Goal: Task Accomplishment & Management: Manage account settings

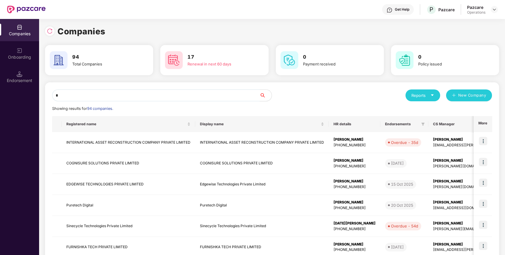
click at [212, 96] on input "*" at bounding box center [156, 95] width 208 height 12
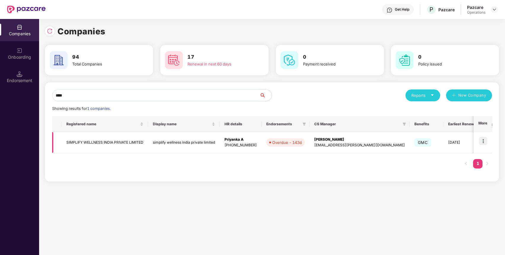
type input "****"
click at [137, 140] on td "SIMPLIFY WELLNESS INDIA PRIVATE LIMITED" at bounding box center [105, 142] width 87 height 21
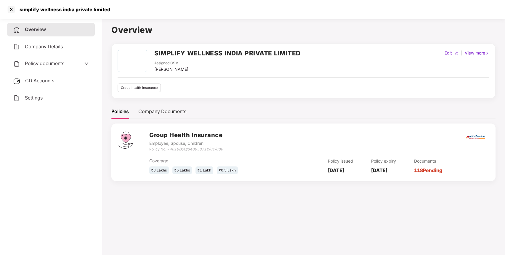
click at [176, 52] on h2 "SIMPLIFY WELLNESS INDIA PRIVATE LIMITED" at bounding box center [227, 53] width 146 height 10
copy h2 "SIMPLIFY WELLNESS INDIA PRIVATE LIMITED"
click at [176, 52] on h2 "SIMPLIFY WELLNESS INDIA PRIVATE LIMITED" at bounding box center [227, 53] width 146 height 10
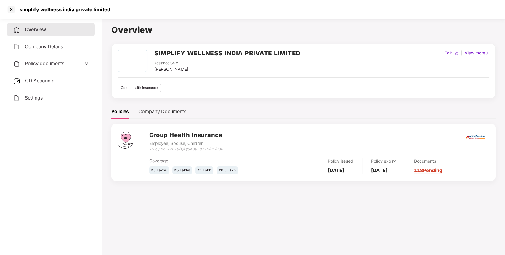
click at [200, 149] on icon "4016/X/O/340953712/01/000" at bounding box center [196, 149] width 54 height 4
click at [217, 149] on icon "4016/X/O/340953712/01/000" at bounding box center [196, 149] width 54 height 4
drag, startPoint x: 225, startPoint y: 149, endPoint x: 170, endPoint y: 151, distance: 55.1
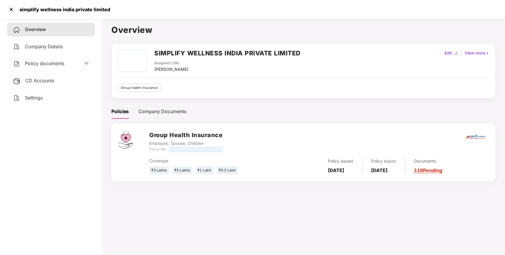
click at [170, 151] on div "Group Health Insurance Employee, Spouse, Children Policy No. - 4016/X/O/3409537…" at bounding box center [318, 141] width 339 height 21
copy icon "4016/X/O/340953712/01/000"
click at [11, 8] on div at bounding box center [11, 9] width 9 height 9
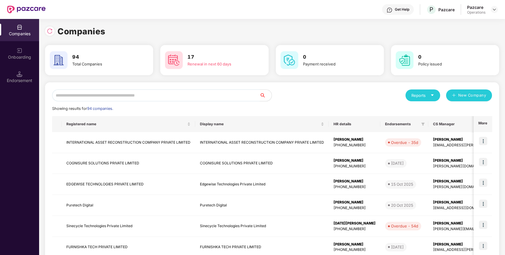
click at [169, 94] on input "text" at bounding box center [156, 95] width 208 height 12
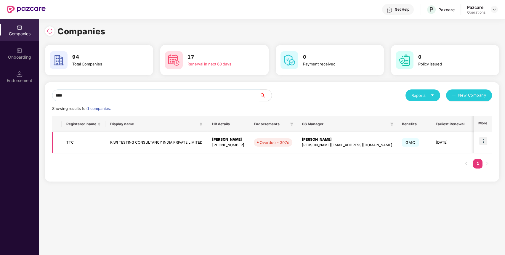
type input "****"
click at [69, 143] on td "TTC" at bounding box center [84, 142] width 44 height 21
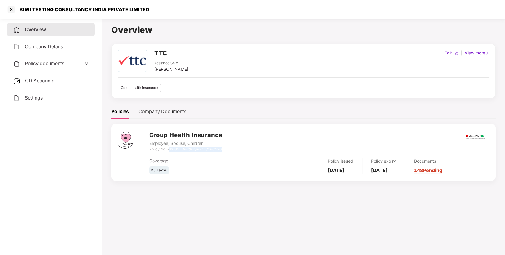
drag, startPoint x: 170, startPoint y: 149, endPoint x: 228, endPoint y: 146, distance: 57.8
click at [228, 146] on div "Group Health Insurance Employee, Spouse, Children Policy No. - P0025300004/6115…" at bounding box center [318, 141] width 339 height 21
copy div "Policy No. -"
drag, startPoint x: 227, startPoint y: 151, endPoint x: 171, endPoint y: 151, distance: 56.3
click at [171, 151] on div "Group Health Insurance Employee, Spouse, Children Policy No. - P0025300004/6115…" at bounding box center [318, 141] width 339 height 21
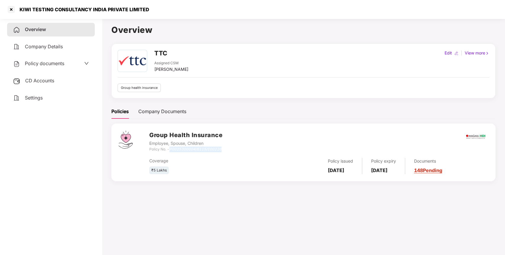
copy icon "P0025300004/6115/100226"
click at [112, 5] on div "KIWI TESTING CONSULTANCY INDIA PRIVATE LIMITED" at bounding box center [78, 9] width 143 height 9
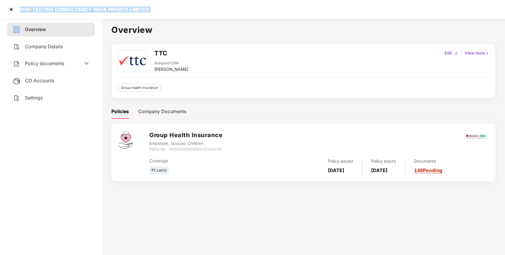
copy div "KIWI TESTING CONSULTANCY INDIA PRIVATE LIMITED"
click at [112, 5] on div "KIWI TESTING CONSULTANCY INDIA PRIVATE LIMITED" at bounding box center [78, 9] width 143 height 9
click at [10, 10] on div at bounding box center [11, 9] width 9 height 9
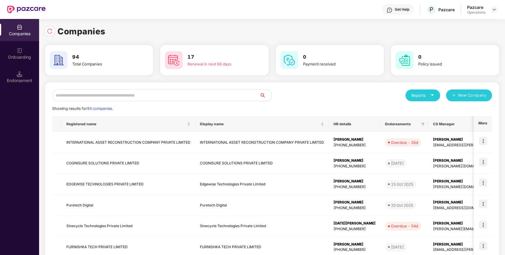
click at [107, 95] on input "text" at bounding box center [156, 95] width 208 height 12
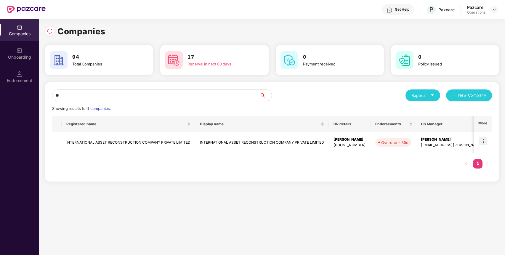
type input "*"
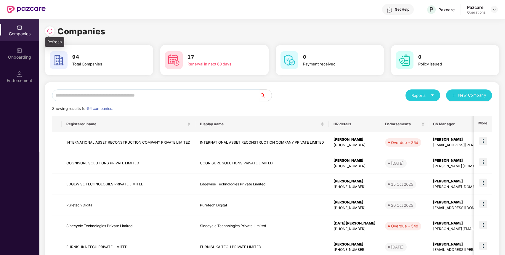
click at [50, 31] on img at bounding box center [50, 31] width 6 height 6
click at [91, 94] on input "text" at bounding box center [156, 95] width 208 height 12
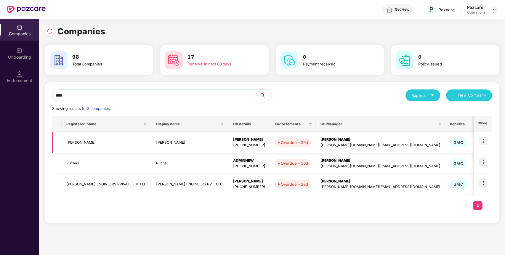
type input "****"
click at [72, 143] on td "[PERSON_NAME]" at bounding box center [107, 142] width 90 height 21
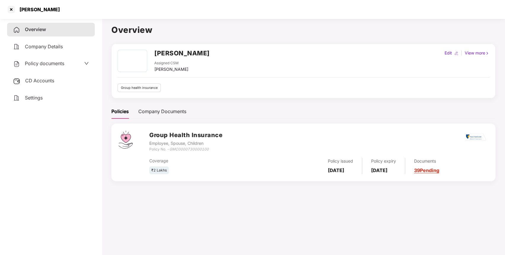
click at [31, 62] on span "Policy documents" at bounding box center [44, 63] width 39 height 6
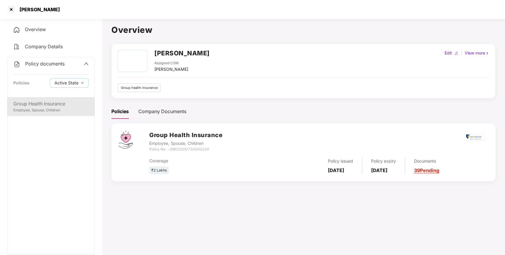
click at [52, 106] on div "Group Health Insurance" at bounding box center [50, 103] width 75 height 7
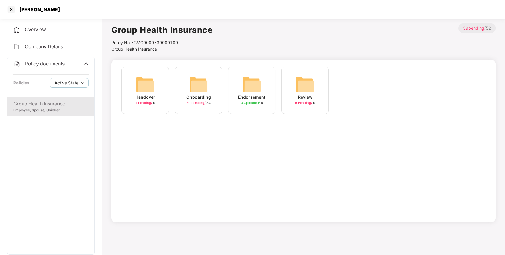
click at [194, 86] on img at bounding box center [198, 84] width 19 height 19
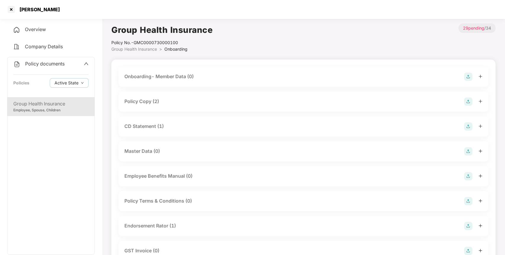
click at [209, 126] on div "CD Statement (1)" at bounding box center [303, 126] width 358 height 8
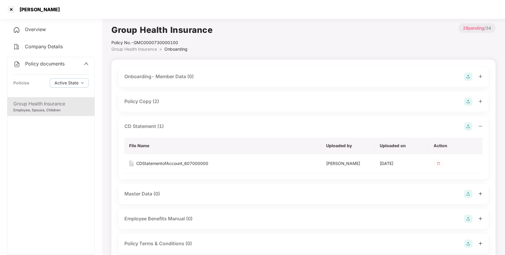
click at [209, 126] on div "CD Statement (1)" at bounding box center [303, 126] width 358 height 8
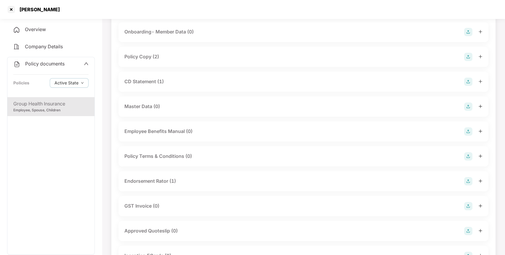
scroll to position [76, 0]
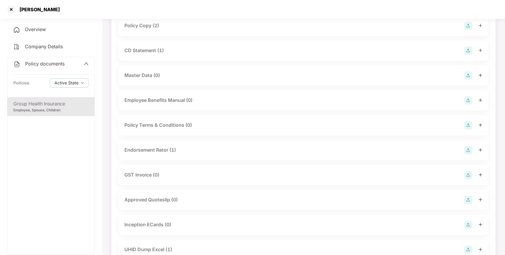
click at [158, 152] on div "Endorsement Rator (1)" at bounding box center [150, 149] width 52 height 7
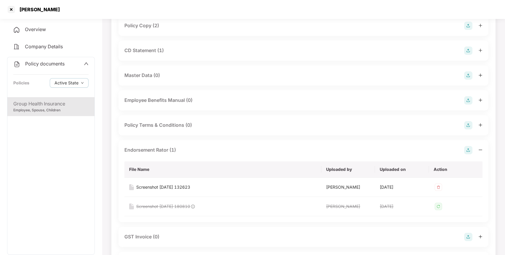
click at [158, 152] on div "Endorsement Rator (1)" at bounding box center [150, 149] width 52 height 7
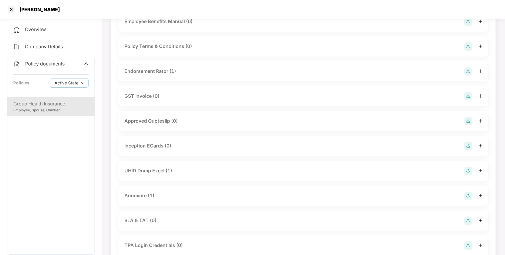
scroll to position [156, 0]
click at [10, 11] on div at bounding box center [11, 9] width 9 height 9
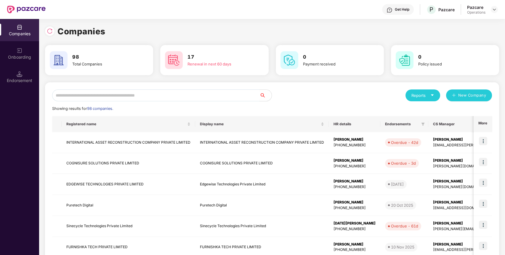
scroll to position [0, 0]
click at [83, 94] on input "text" at bounding box center [156, 95] width 208 height 12
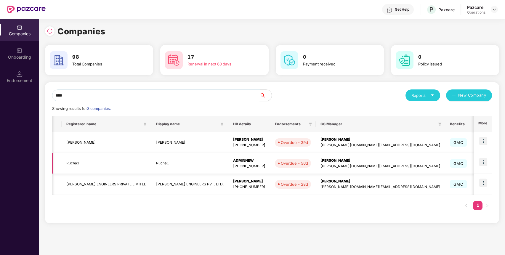
scroll to position [0, 11]
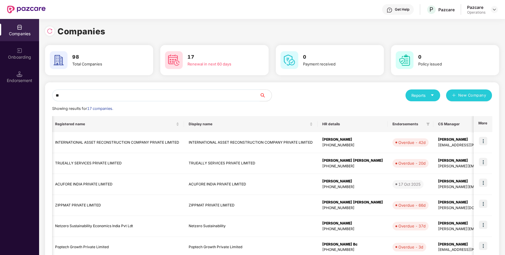
type input "*"
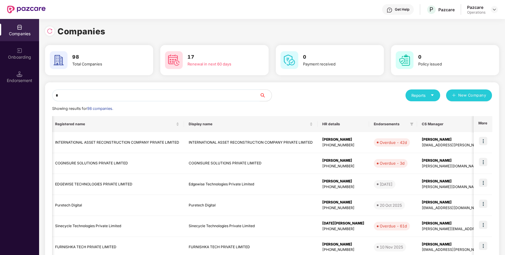
click at [214, 93] on input "*" at bounding box center [156, 95] width 208 height 12
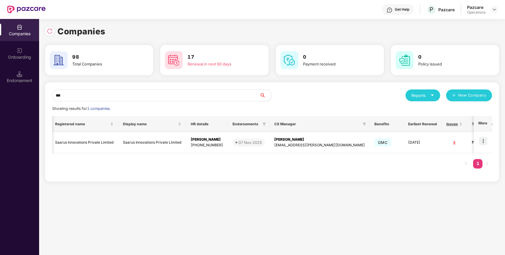
type input "***"
click at [98, 141] on td "Saarus Innovations Private Limited" at bounding box center [84, 142] width 68 height 21
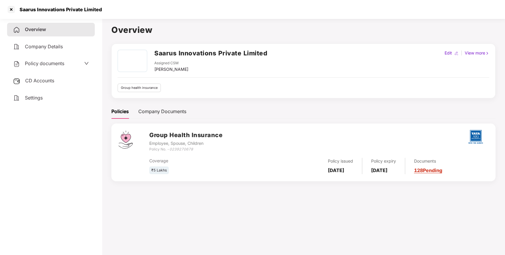
click at [182, 134] on h3 "Group Health Insurance" at bounding box center [185, 135] width 73 height 9
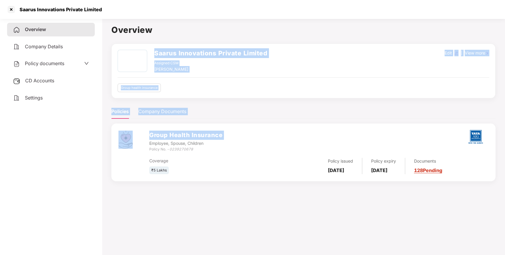
drag, startPoint x: 182, startPoint y: 135, endPoint x: 229, endPoint y: 42, distance: 103.9
click at [229, 42] on div "Overview Saarus Innovations Private Limited Assigned CSM [PERSON_NAME] Edit | V…" at bounding box center [303, 105] width 384 height 165
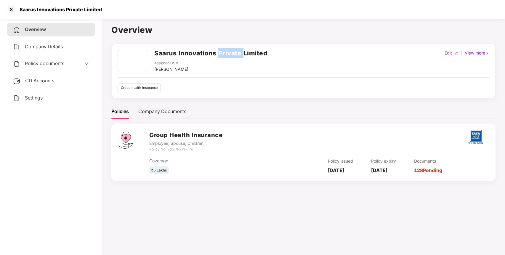
click at [229, 42] on div "Overview Saarus Innovations Private Limited Assigned CSM [PERSON_NAME] Edit | V…" at bounding box center [303, 105] width 384 height 165
click at [188, 151] on div "Policy No. - 0239270678" at bounding box center [185, 150] width 73 height 6
copy icon "0239270678"
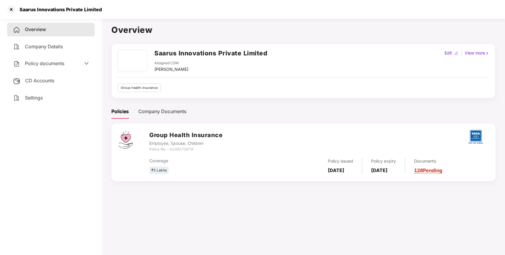
click at [58, 79] on div "CD Accounts" at bounding box center [51, 81] width 88 height 14
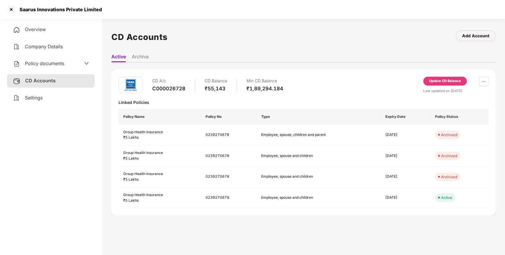
click at [435, 78] on div "Update CD Balance" at bounding box center [445, 81] width 44 height 9
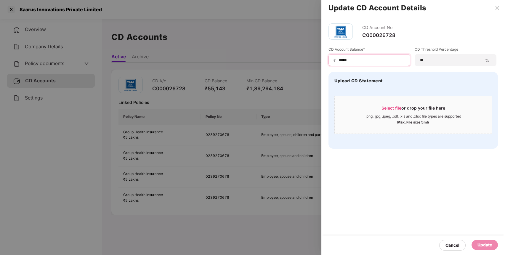
click at [344, 60] on input "*****" at bounding box center [371, 60] width 67 height 6
type input "*****"
click at [480, 248] on div "Update" at bounding box center [485, 245] width 15 height 7
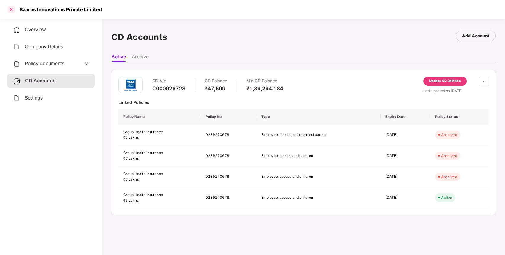
click at [13, 9] on div at bounding box center [11, 9] width 9 height 9
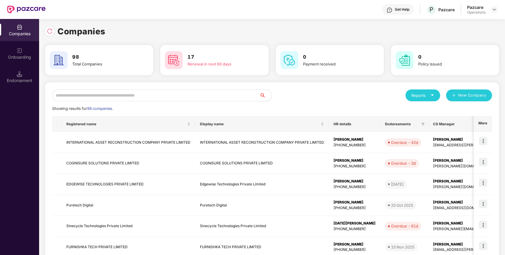
click at [206, 97] on input "text" at bounding box center [156, 95] width 208 height 12
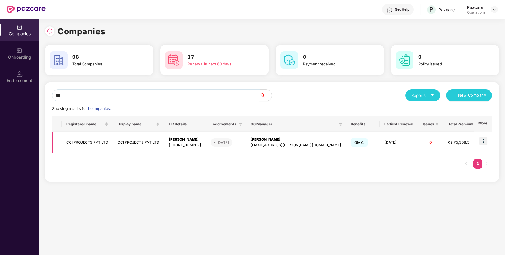
type input "***"
click at [92, 141] on td "CCI PROJECTS PVT LTD" at bounding box center [87, 142] width 51 height 21
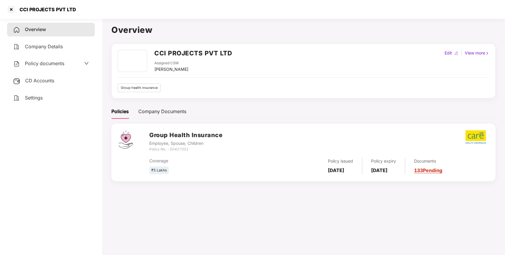
click at [211, 53] on h2 "CCI PROJECTS PVT LTD" at bounding box center [193, 53] width 78 height 10
copy h2 "CCI PROJECTS PVT LTD"
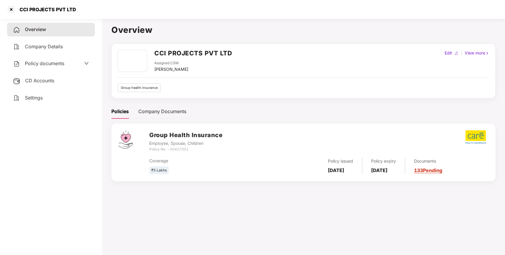
click at [181, 151] on icon "50427351" at bounding box center [178, 149] width 19 height 4
copy icon "50427351"
click at [181, 151] on icon "50427351" at bounding box center [178, 149] width 19 height 4
click at [191, 50] on h2 "CCI PROJECTS PVT LTD" at bounding box center [193, 53] width 78 height 10
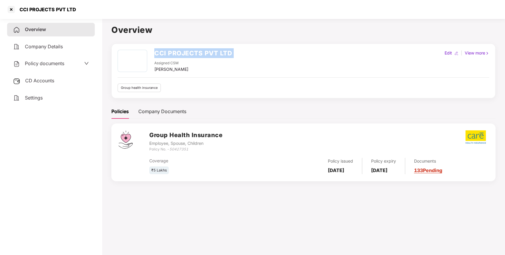
click at [191, 50] on h2 "CCI PROJECTS PVT LTD" at bounding box center [193, 53] width 78 height 10
copy h2 "CCI PROJECTS PVT LTD"
click at [181, 147] on icon "50427351" at bounding box center [178, 149] width 19 height 4
click at [10, 8] on div at bounding box center [11, 9] width 9 height 9
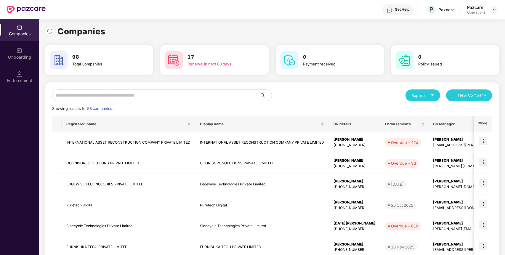
click at [115, 93] on input "text" at bounding box center [156, 95] width 208 height 12
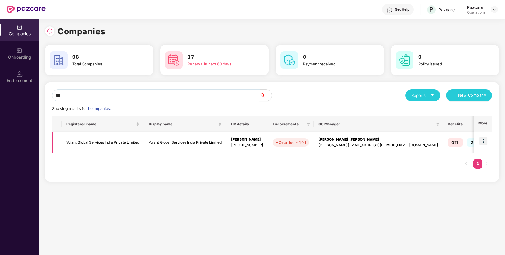
type input "***"
click at [486, 141] on img at bounding box center [483, 141] width 8 height 8
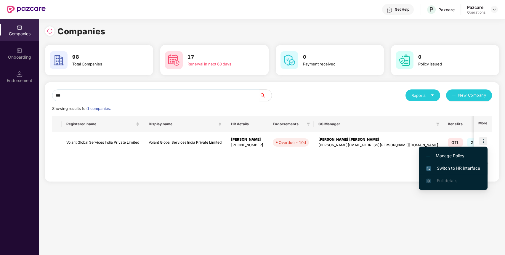
click at [471, 165] on span "Switch to HR interface" at bounding box center [453, 168] width 54 height 7
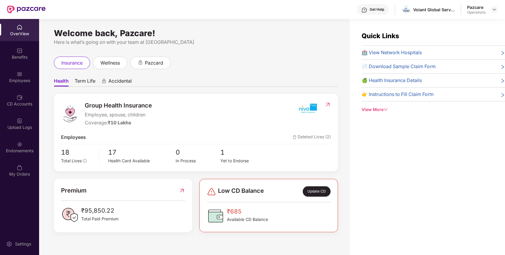
click at [9, 152] on div "Endorsements" at bounding box center [19, 151] width 39 height 6
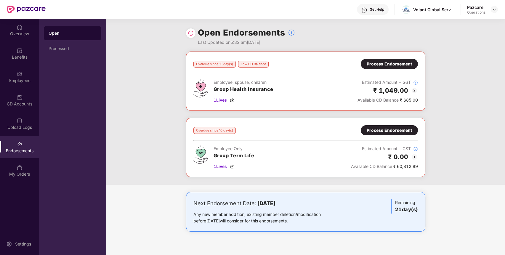
click at [378, 63] on div "Process Endorsement" at bounding box center [389, 64] width 45 height 7
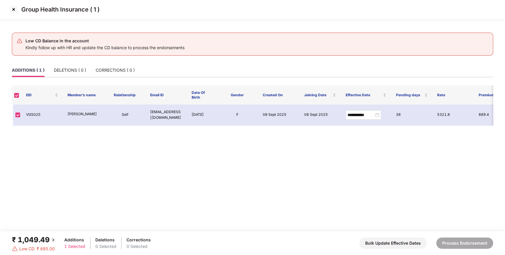
click at [14, 9] on img at bounding box center [13, 9] width 9 height 9
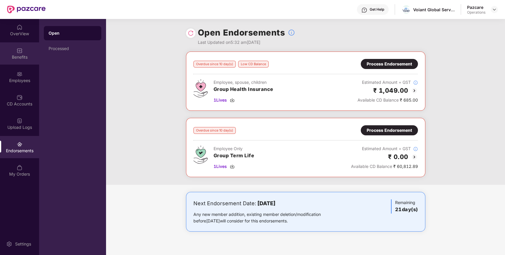
click at [22, 55] on div "Benefits" at bounding box center [19, 57] width 39 height 6
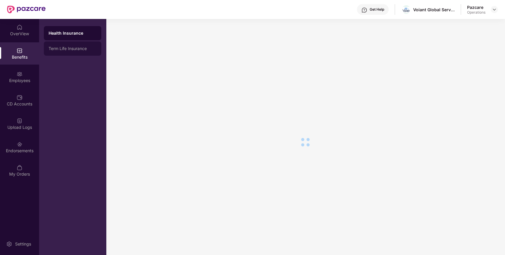
click at [79, 51] on div "Term Life Insurance" at bounding box center [72, 48] width 57 height 14
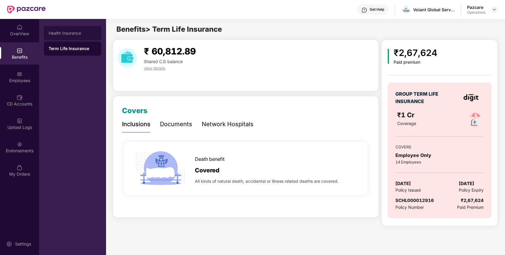
click at [84, 35] on div "Health Insurance" at bounding box center [73, 33] width 48 height 5
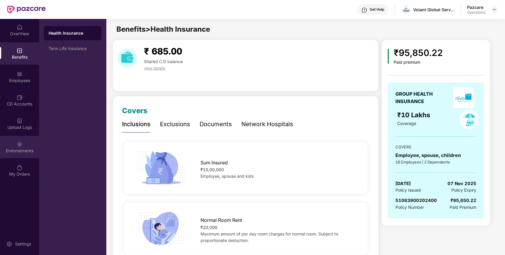
click at [7, 142] on div "Endorsements" at bounding box center [19, 147] width 39 height 22
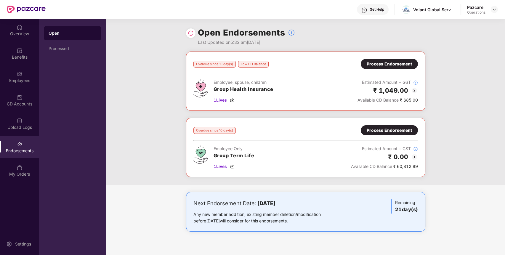
click at [393, 126] on div "Process Endorsement" at bounding box center [389, 130] width 57 height 10
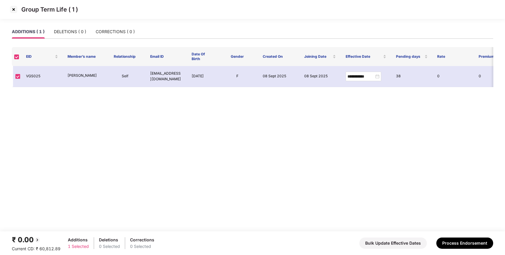
click at [13, 9] on img at bounding box center [13, 9] width 9 height 9
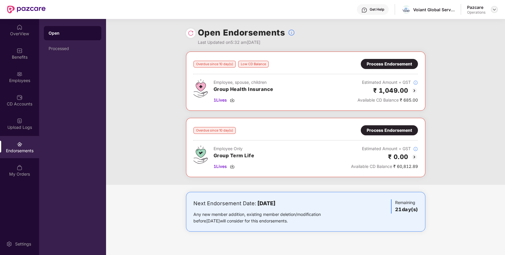
click at [494, 10] on img at bounding box center [494, 9] width 5 height 5
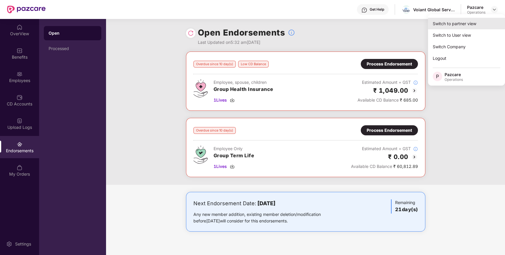
click at [471, 21] on div "Switch to partner view" at bounding box center [466, 24] width 77 height 12
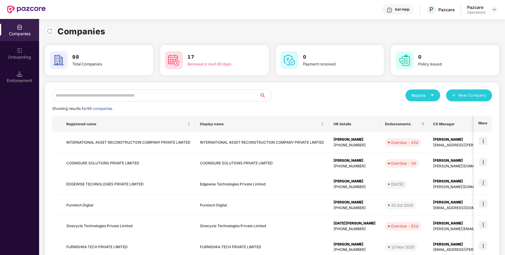
click at [235, 94] on input "text" at bounding box center [156, 95] width 208 height 12
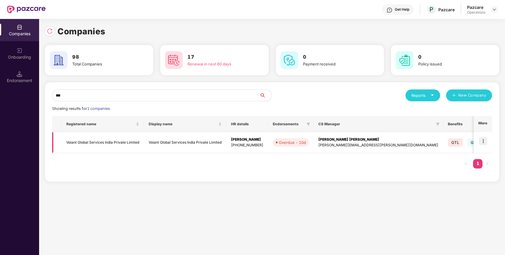
type input "***"
click at [132, 140] on td "Voiant Global Services India Private Limited" at bounding box center [103, 142] width 82 height 21
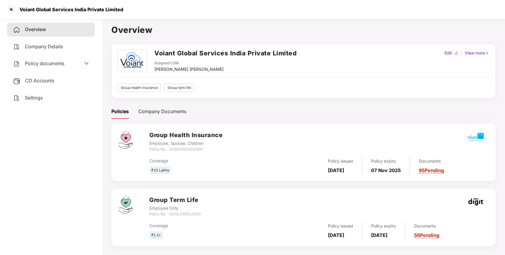
click at [52, 78] on span "CD Accounts" at bounding box center [39, 81] width 29 height 6
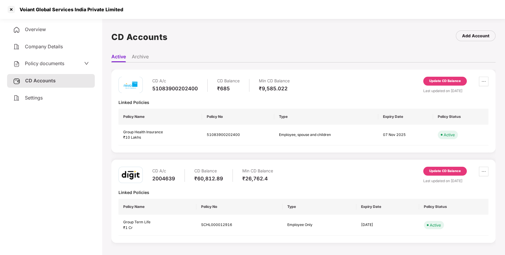
click at [435, 83] on div "Update CD Balance" at bounding box center [445, 81] width 32 height 5
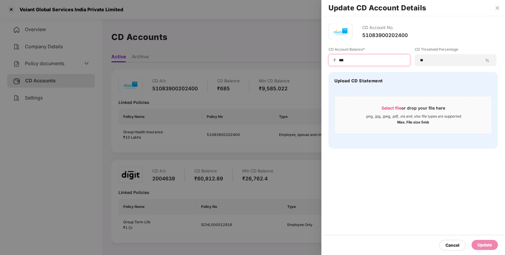
click at [341, 59] on input "***" at bounding box center [371, 60] width 67 height 6
type input "****"
click at [482, 246] on div "Update" at bounding box center [485, 245] width 15 height 7
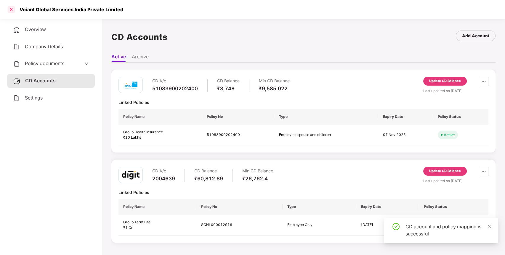
click at [12, 9] on div at bounding box center [11, 9] width 9 height 9
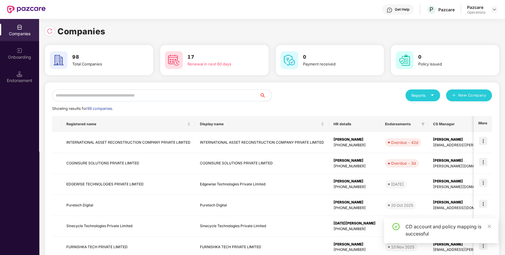
click at [139, 96] on input "text" at bounding box center [156, 95] width 208 height 12
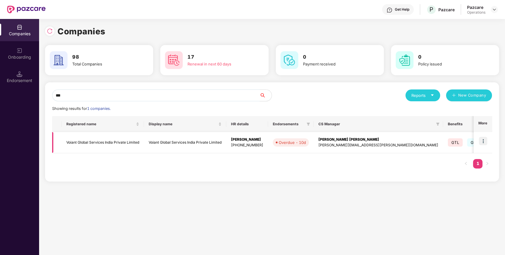
type input "***"
click at [484, 137] on img at bounding box center [483, 141] width 8 height 8
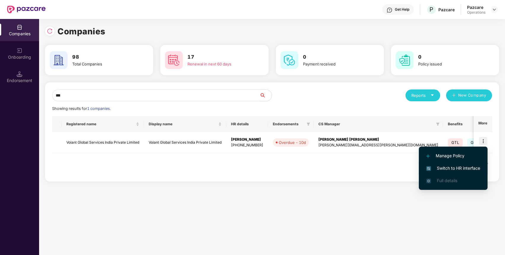
click at [463, 164] on li "Switch to HR interface" at bounding box center [453, 168] width 69 height 12
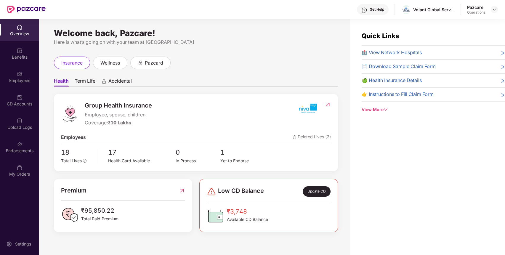
click at [9, 152] on div "Endorsements" at bounding box center [19, 151] width 39 height 6
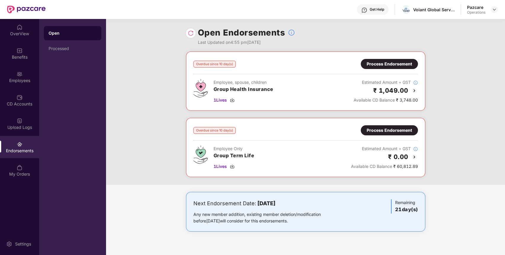
click at [405, 64] on div "Process Endorsement" at bounding box center [389, 64] width 45 height 7
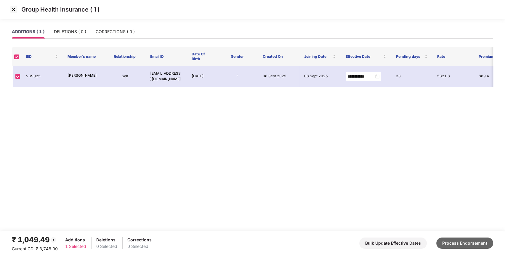
click at [465, 242] on button "Process Endorsement" at bounding box center [464, 243] width 57 height 11
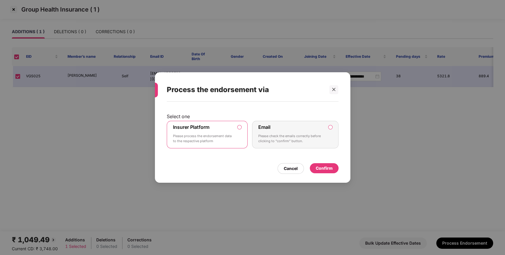
click at [324, 166] on div "Confirm" at bounding box center [324, 168] width 17 height 7
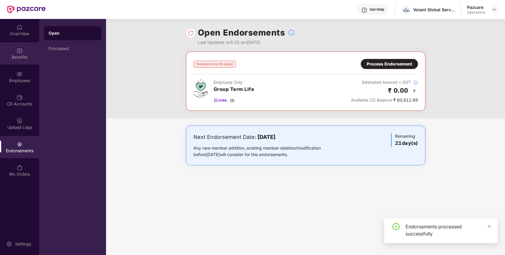
click at [24, 43] on div "Benefits" at bounding box center [19, 53] width 39 height 22
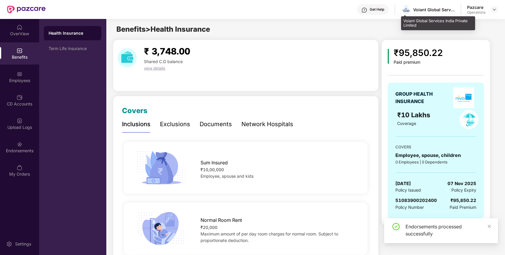
click at [446, 7] on div "Voiant Global Services India Private Limited" at bounding box center [433, 10] width 41 height 6
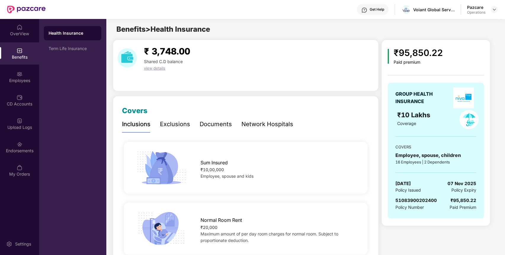
click at [409, 201] on span "51083900202400" at bounding box center [416, 201] width 41 height 6
click at [493, 9] on img at bounding box center [494, 9] width 5 height 5
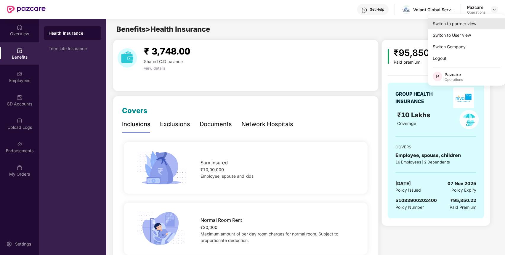
click at [479, 20] on div "Switch to partner view" at bounding box center [466, 24] width 77 height 12
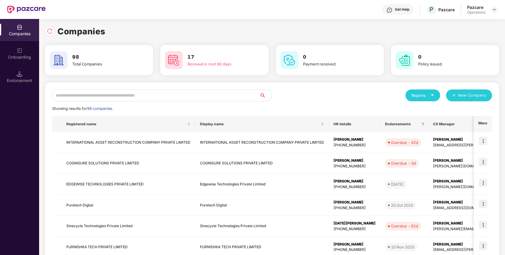
click at [247, 94] on input "text" at bounding box center [156, 95] width 208 height 12
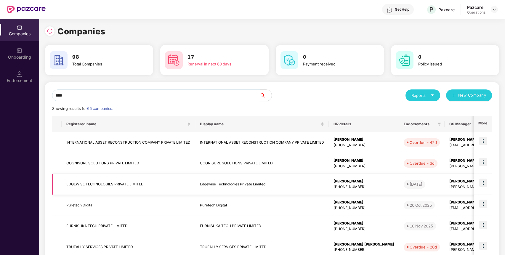
type input "****"
click at [125, 185] on td "EDGEWISE TECHNOLOGIES PRIVATE LIMITED" at bounding box center [129, 184] width 134 height 21
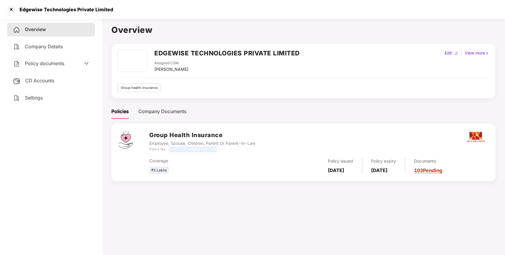
drag, startPoint x: 216, startPoint y: 149, endPoint x: 171, endPoint y: 148, distance: 45.1
click at [171, 148] on icon "2-81-25-00001205-000" at bounding box center [192, 149] width 47 height 4
click at [231, 53] on h2 "EDGEWISE TECHNOLOGIES PRIVATE LIMITED" at bounding box center [226, 53] width 145 height 10
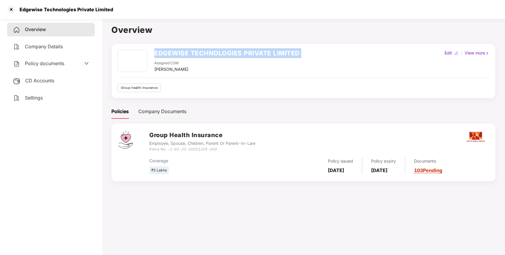
click at [231, 53] on h2 "EDGEWISE TECHNOLOGIES PRIVATE LIMITED" at bounding box center [226, 53] width 145 height 10
click at [12, 9] on div at bounding box center [11, 9] width 9 height 9
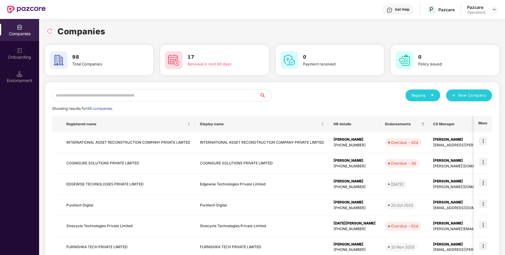
click at [150, 92] on input "text" at bounding box center [156, 95] width 208 height 12
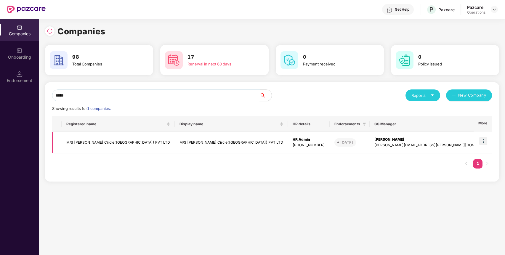
type input "*****"
click at [107, 142] on td "M/S [PERSON_NAME] Circle([GEOGRAPHIC_DATA]) PVT LTD" at bounding box center [118, 142] width 113 height 21
